Goal: Task Accomplishment & Management: Use online tool/utility

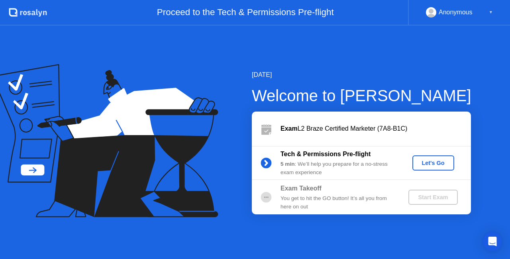
click at [422, 163] on div "Let's Go" at bounding box center [432, 163] width 35 height 6
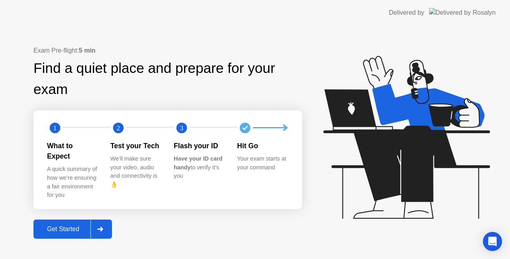
click at [70, 231] on button "Get Started" at bounding box center [72, 228] width 78 height 19
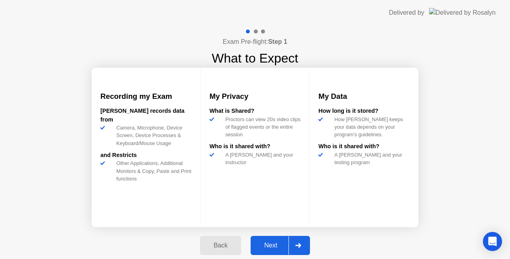
click at [285, 240] on button "Next" at bounding box center [279, 245] width 59 height 19
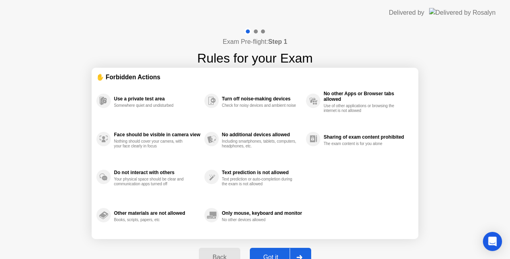
click at [285, 240] on div "Back Got it" at bounding box center [254, 257] width 121 height 37
click at [276, 249] on button "Got it" at bounding box center [280, 257] width 61 height 19
select select "**********"
select select "*******"
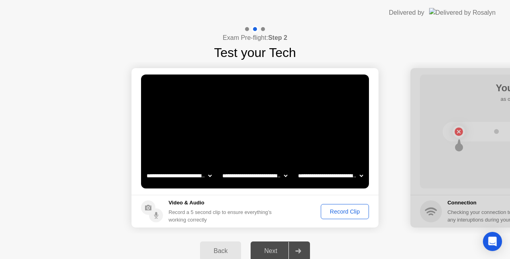
click at [337, 211] on div "Record Clip" at bounding box center [344, 211] width 43 height 6
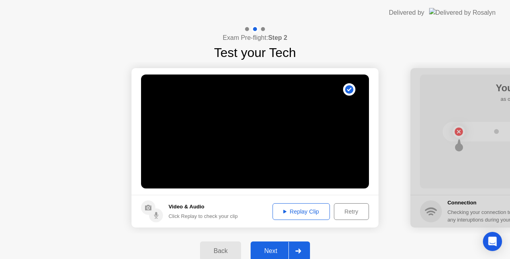
click at [286, 247] on div "Next" at bounding box center [270, 250] width 35 height 7
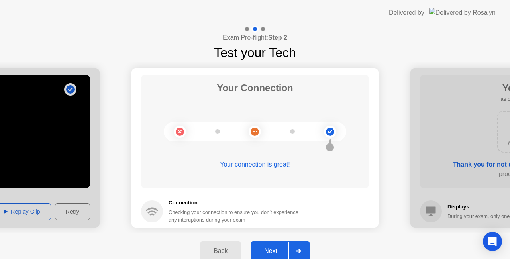
click at [277, 247] on div "Next" at bounding box center [270, 250] width 35 height 7
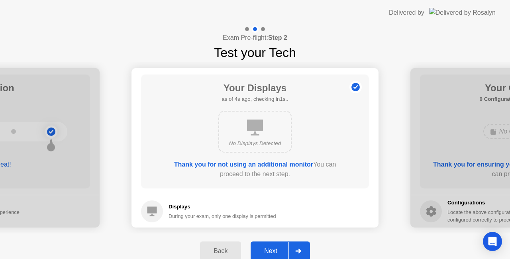
click at [288, 245] on div at bounding box center [297, 251] width 19 height 18
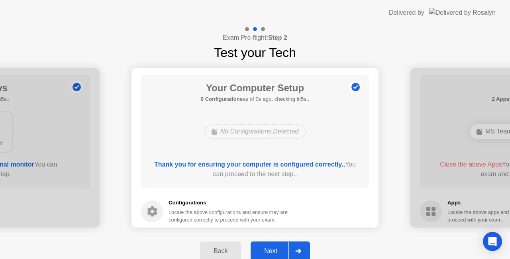
click at [284, 251] on div "Next" at bounding box center [270, 250] width 35 height 7
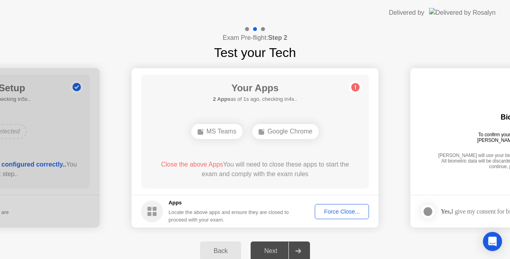
click at [197, 170] on div "Close the above Apps You will need to close these apps to start the exam and co…" at bounding box center [255, 169] width 205 height 19
click at [333, 213] on div "Force Close..." at bounding box center [341, 211] width 49 height 6
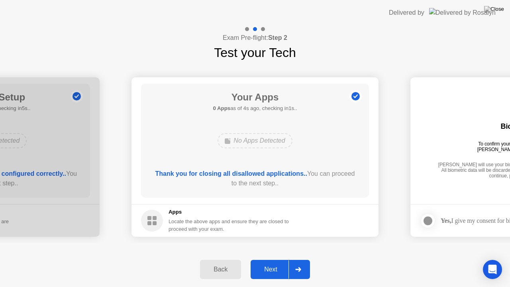
click at [374, 4] on header "Delivered by" at bounding box center [255, 12] width 510 height 25
drag, startPoint x: 432, startPoint y: 14, endPoint x: 425, endPoint y: 31, distance: 18.5
click at [425, 31] on app-layout-with-logo "**********" at bounding box center [255, 143] width 510 height 287
click at [375, 6] on header "Delivered by" at bounding box center [255, 12] width 510 height 25
click at [274, 258] on div "Next" at bounding box center [270, 269] width 35 height 7
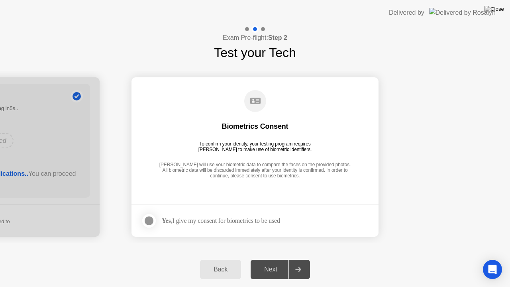
click at [153, 217] on div at bounding box center [149, 221] width 10 height 10
click at [286, 258] on div "Next" at bounding box center [270, 269] width 35 height 7
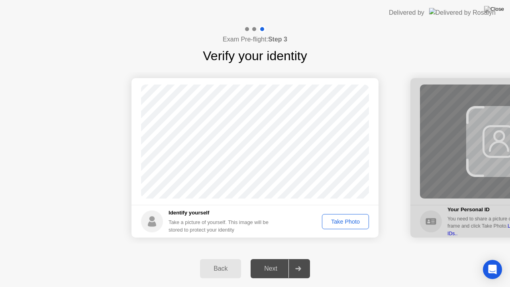
click at [267, 258] on div "Next" at bounding box center [270, 268] width 35 height 7
click at [361, 218] on div "Take Photo" at bounding box center [345, 221] width 41 height 6
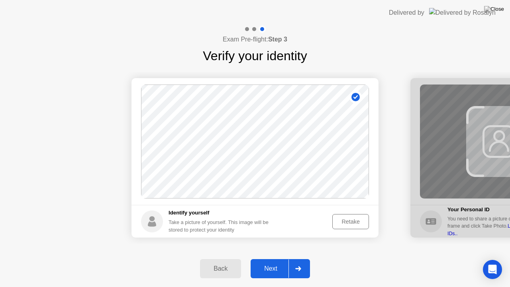
click at [270, 258] on div "Next" at bounding box center [270, 268] width 35 height 7
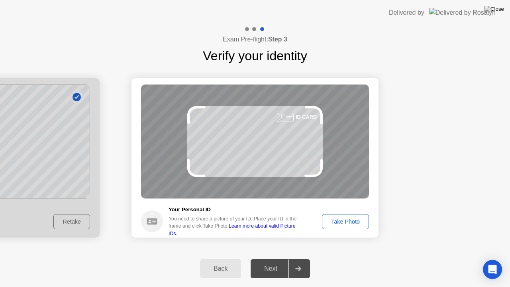
click at [355, 219] on div "Take Photo" at bounding box center [345, 221] width 41 height 6
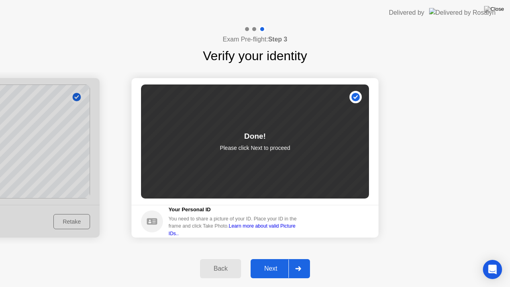
click at [273, 258] on div "Next" at bounding box center [270, 268] width 35 height 7
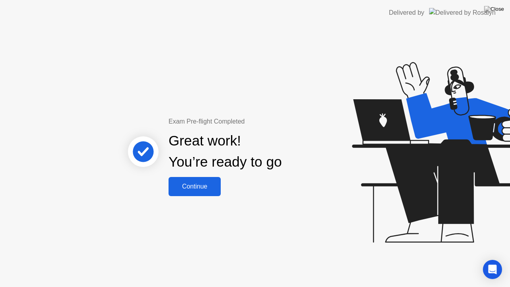
click at [210, 183] on div "Continue" at bounding box center [194, 186] width 47 height 7
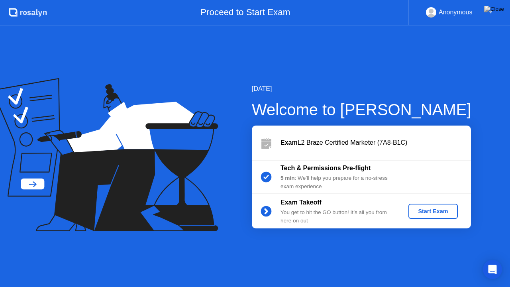
click at [444, 212] on div "Start Exam" at bounding box center [432, 211] width 43 height 6
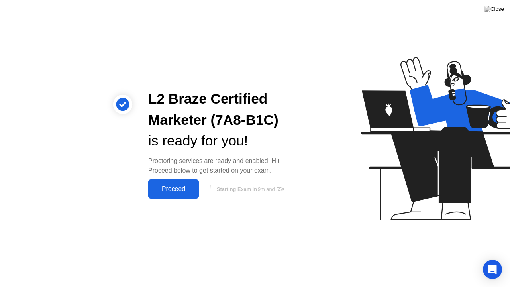
click at [176, 187] on div "Proceed" at bounding box center [174, 188] width 46 height 7
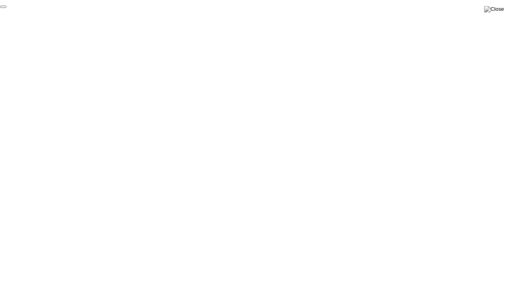
click div "End Proctoring Session"
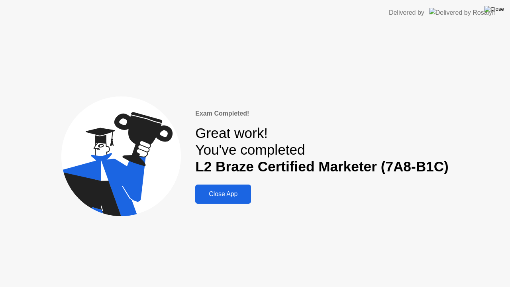
click at [496, 10] on img at bounding box center [494, 9] width 20 height 6
click at [235, 196] on div "Close App" at bounding box center [223, 193] width 51 height 7
